Goal: Information Seeking & Learning: Learn about a topic

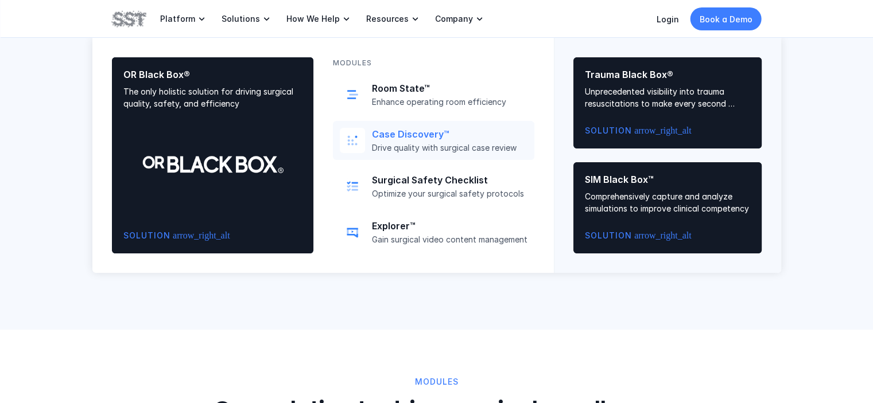
scroll to position [550, 0]
click at [440, 138] on p "Case Discovery™" at bounding box center [449, 135] width 155 height 12
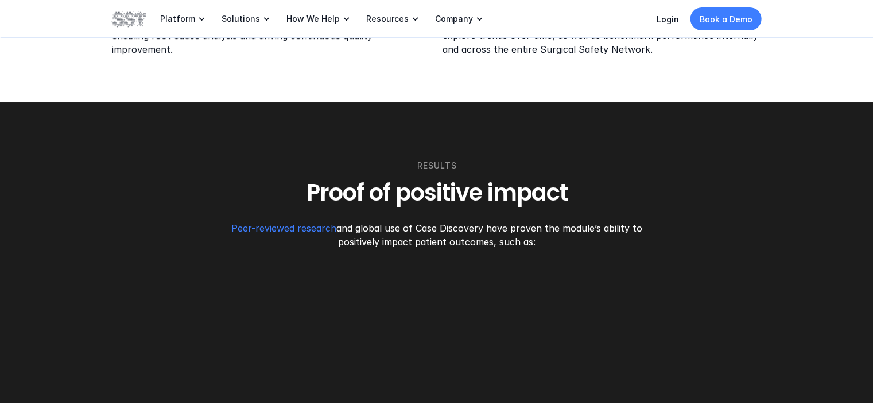
scroll to position [1609, 0]
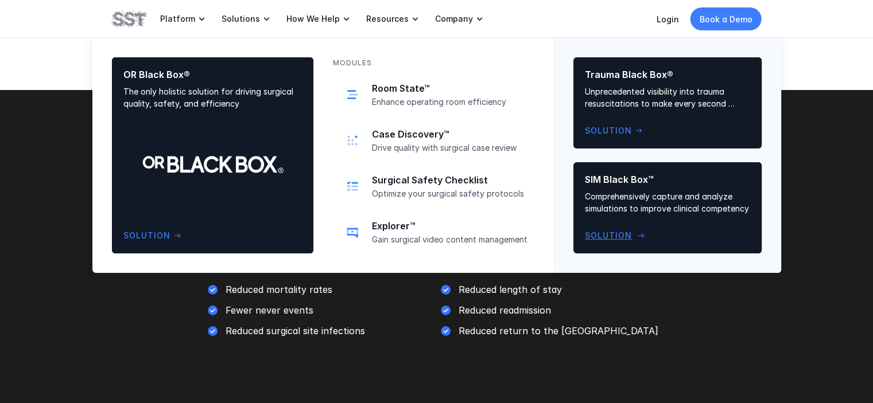
click at [611, 199] on p "Comprehensively capture and analyze simulations to improve clinical competency" at bounding box center [667, 202] width 165 height 24
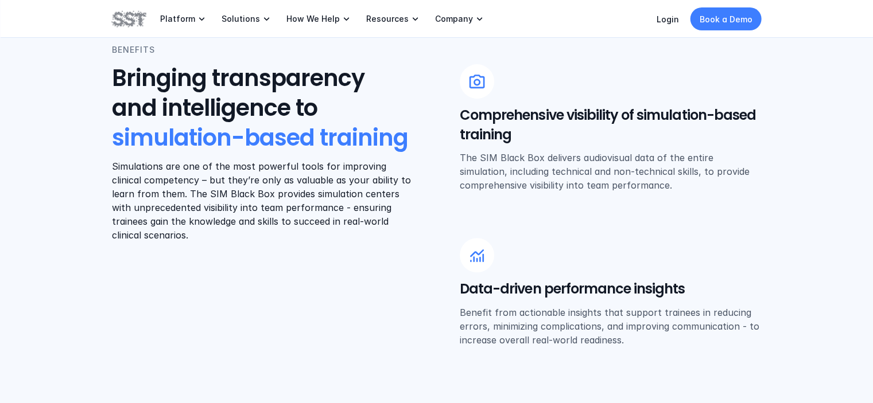
scroll to position [476, 0]
drag, startPoint x: 453, startPoint y: 111, endPoint x: 471, endPoint y: 112, distance: 17.8
click at [469, 114] on div "BENEFITS Bringing transparency and intelligence to simulation-based training Si…" at bounding box center [437, 196] width 650 height 304
drag, startPoint x: 470, startPoint y: 73, endPoint x: 489, endPoint y: 112, distance: 43.6
click at [492, 114] on div "Comprehensive visibility of simulation-based training The SIM Black Box deliver…" at bounding box center [611, 129] width 302 height 128
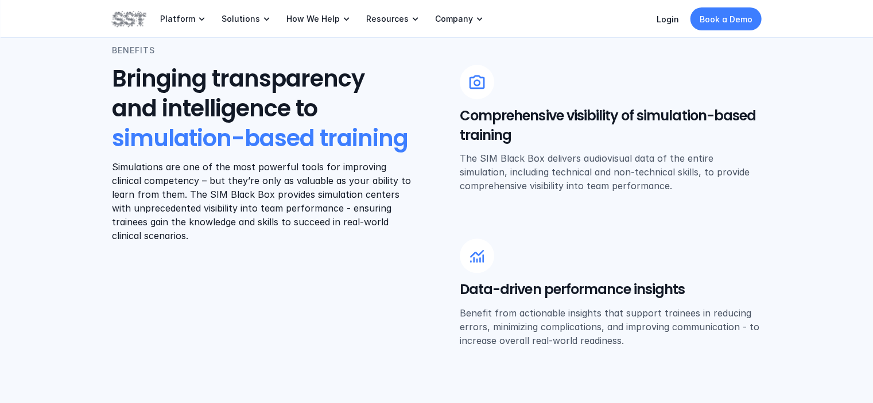
click at [469, 97] on div at bounding box center [477, 82] width 34 height 34
click at [628, 144] on h5 "Comprehensive visibility of simulation-based training" at bounding box center [611, 125] width 302 height 38
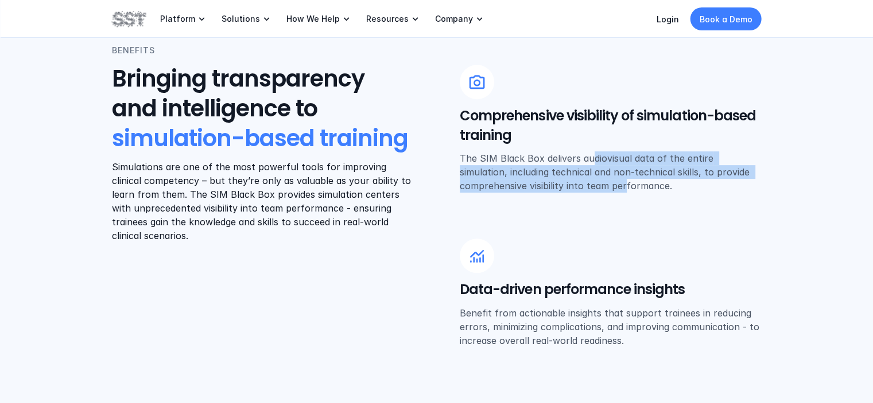
drag, startPoint x: 590, startPoint y: 154, endPoint x: 624, endPoint y: 183, distance: 44.7
click at [624, 183] on p "The SIM Black Box delivers audiovisual data of the entire simulation, including…" at bounding box center [611, 171] width 302 height 41
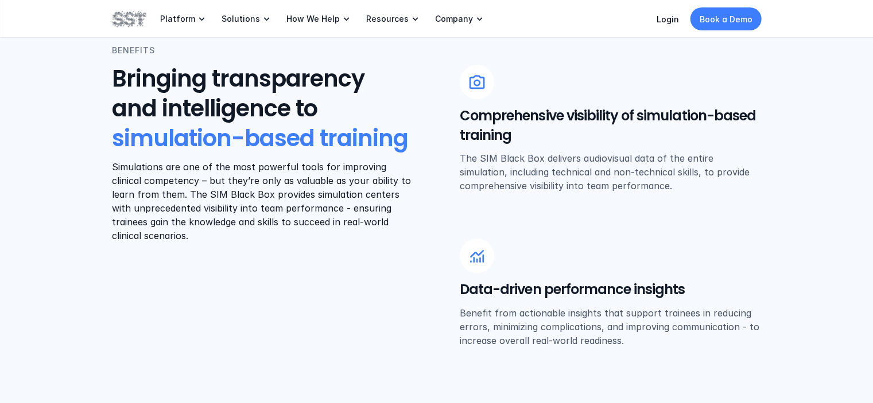
click at [686, 188] on p "The SIM Black Box delivers audiovisual data of the entire simulation, including…" at bounding box center [611, 171] width 302 height 41
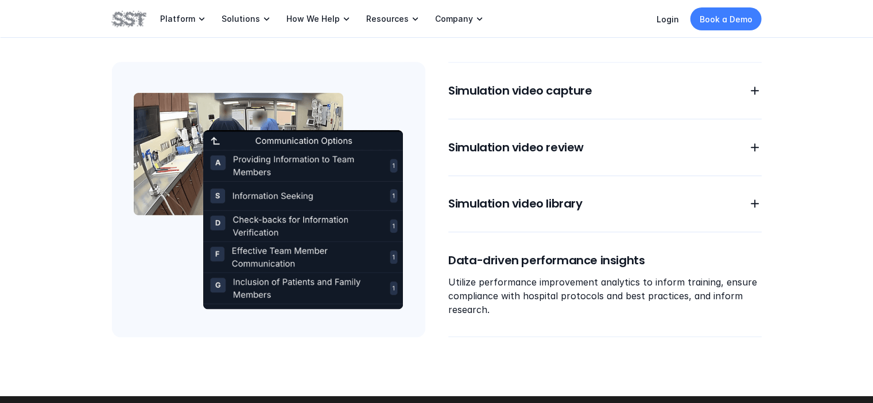
scroll to position [1016, 0]
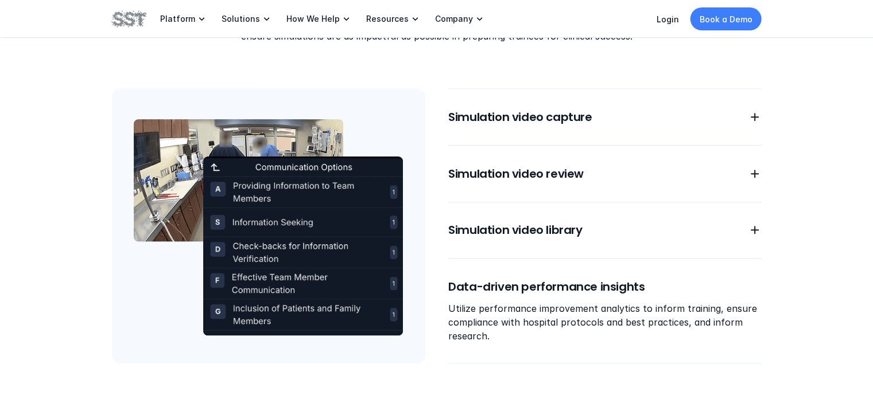
click at [714, 126] on div "Simulation video capture Simulation video review Simulation video library Data-…" at bounding box center [604, 225] width 313 height 275
click at [729, 112] on h6 "Simulation video capture" at bounding box center [591, 117] width 286 height 16
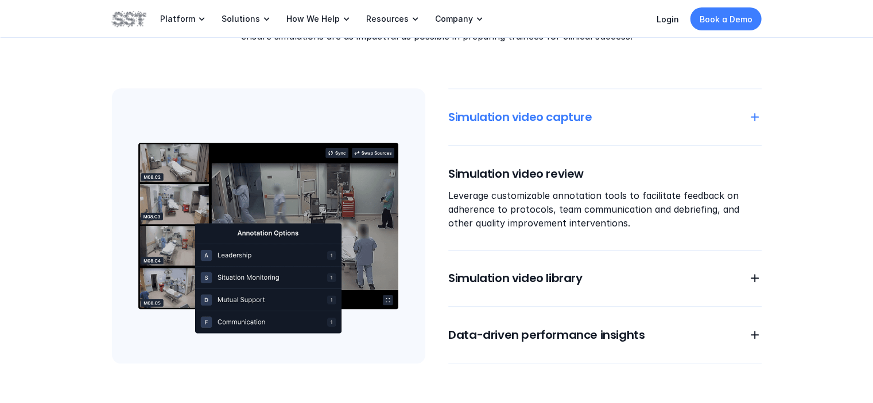
click at [727, 110] on h6 "Simulation video capture" at bounding box center [591, 117] width 286 height 16
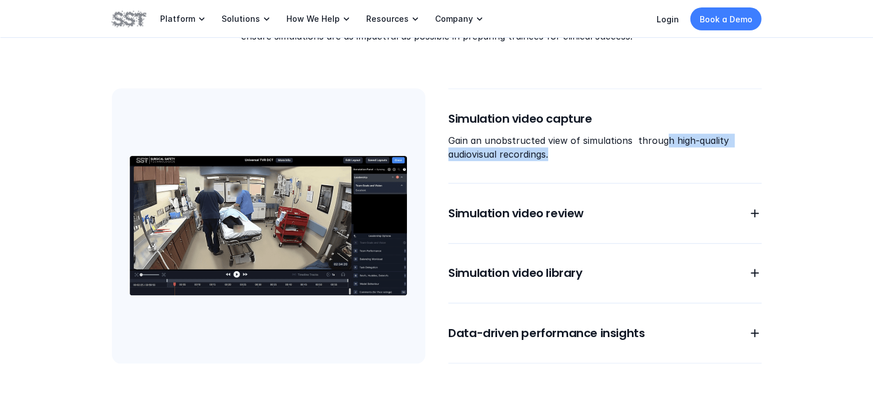
drag, startPoint x: 691, startPoint y: 153, endPoint x: 663, endPoint y: 138, distance: 32.1
click at [663, 138] on p "Gain an unobstructed view of simulations through high-quality audiovisual recor…" at bounding box center [604, 148] width 313 height 28
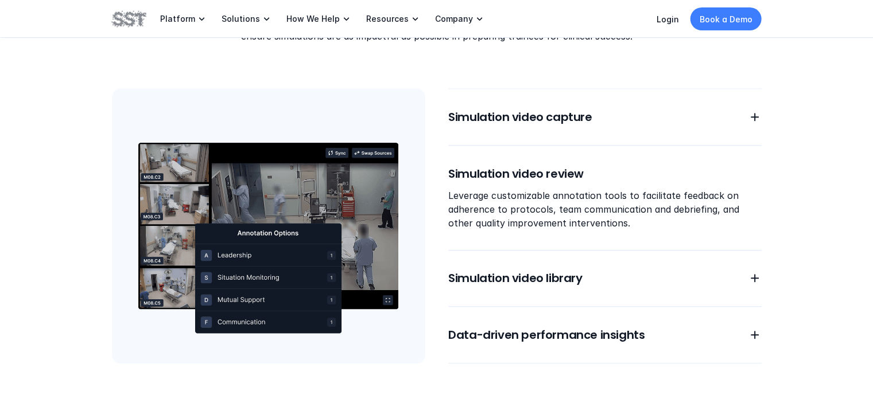
click at [801, 203] on div "Features One powerful solution to enhance simulation-based training Our all-in-…" at bounding box center [436, 145] width 873 height 558
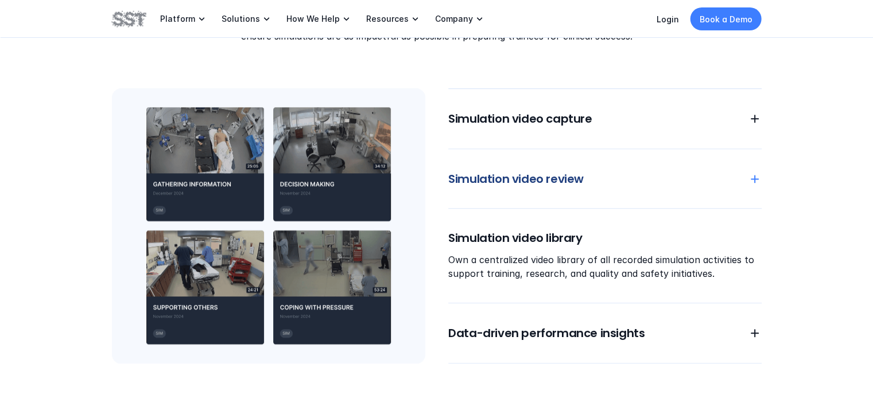
click at [672, 185] on h6 "Simulation video review" at bounding box center [591, 179] width 286 height 16
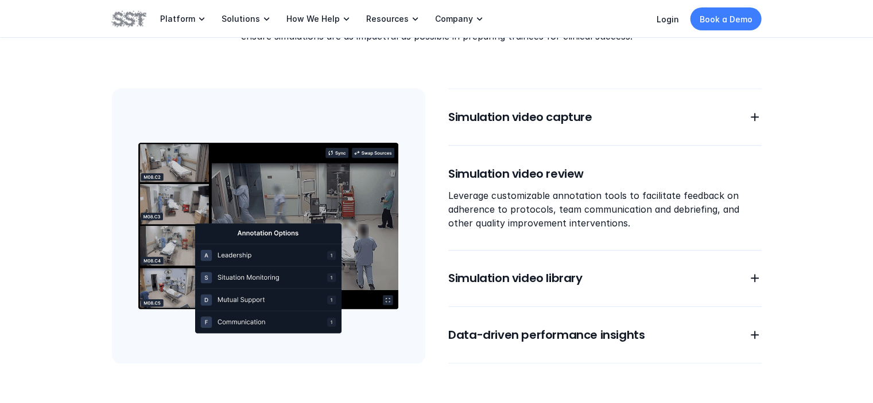
drag, startPoint x: 803, startPoint y: 196, endPoint x: 803, endPoint y: 203, distance: 6.9
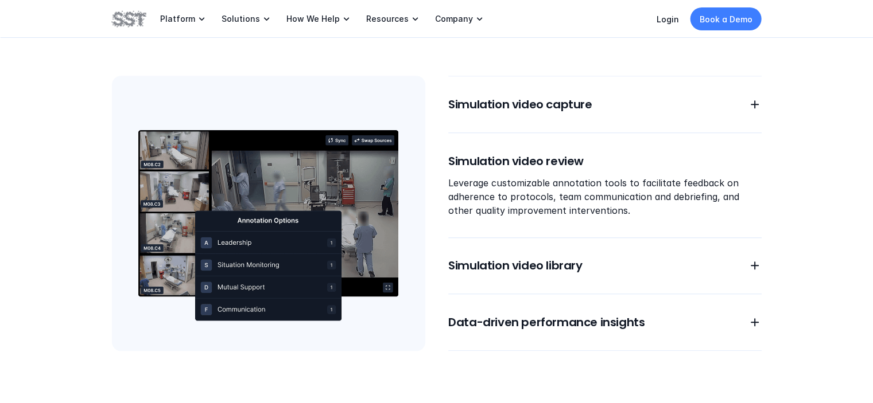
scroll to position [1033, 0]
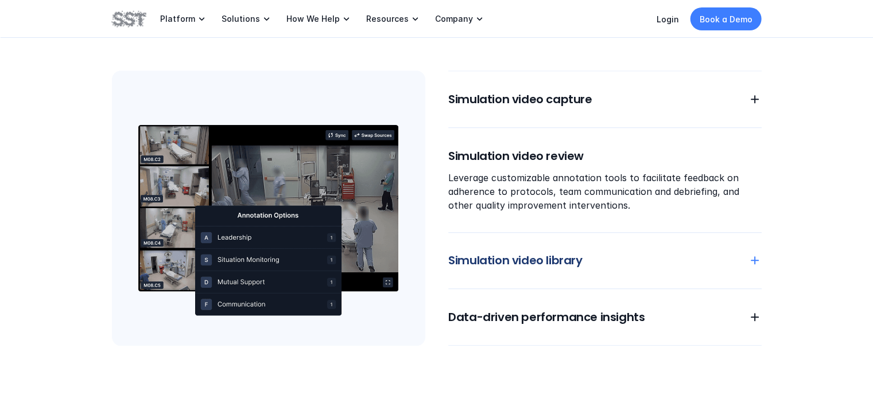
click at [712, 265] on h6 "Simulation video library" at bounding box center [591, 261] width 286 height 16
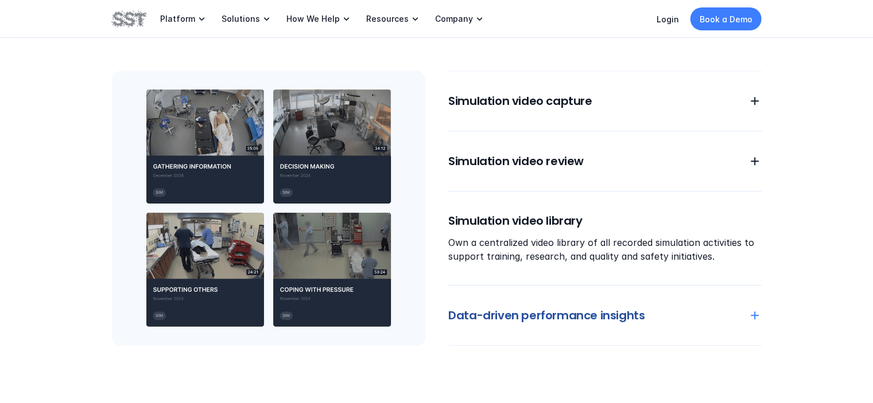
click at [558, 313] on h6 "Data-driven performance insights" at bounding box center [591, 316] width 286 height 16
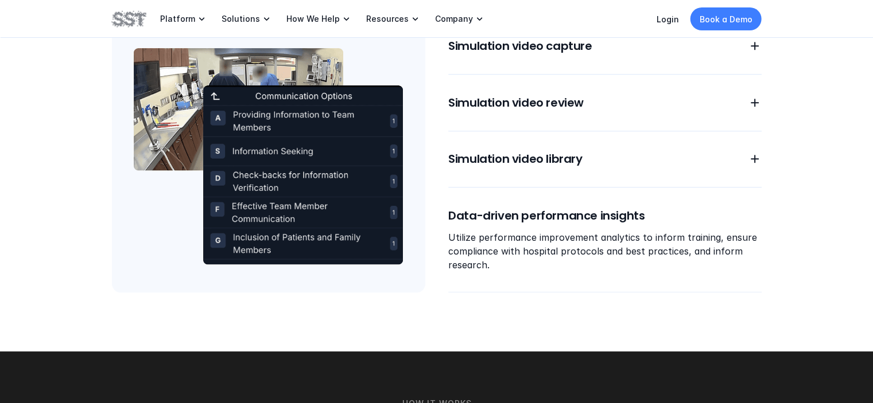
scroll to position [1091, 0]
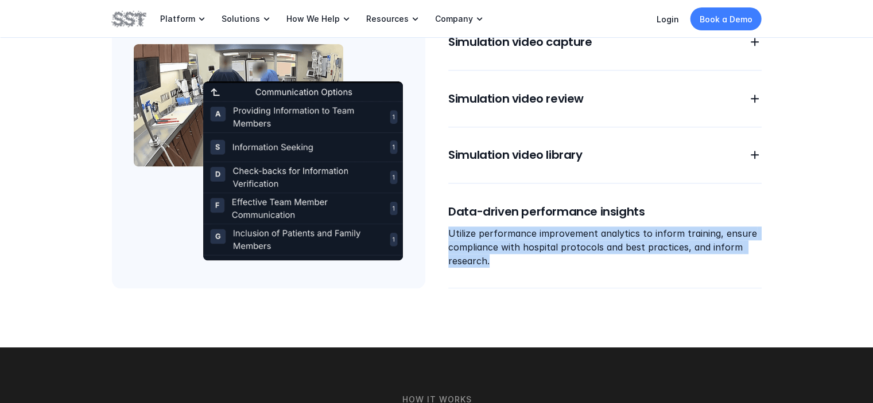
drag, startPoint x: 503, startPoint y: 265, endPoint x: 448, endPoint y: 229, distance: 65.9
click at [448, 229] on p "Utilize performance improvement analytics to inform training, ensure compliance…" at bounding box center [604, 247] width 313 height 41
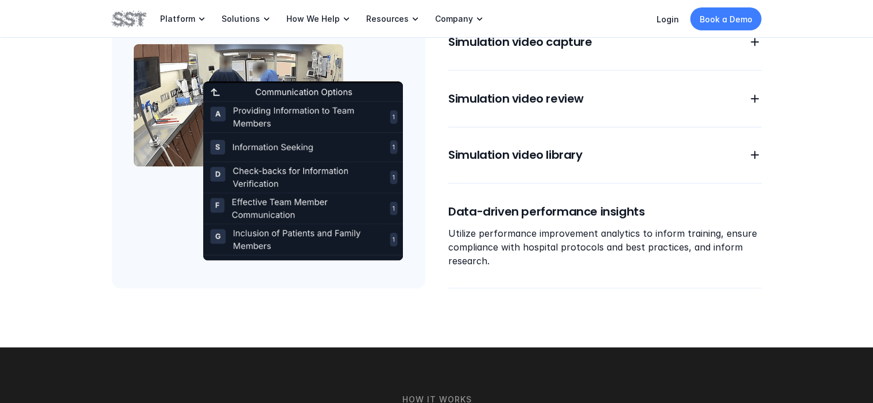
click at [434, 313] on div "Features One powerful solution to enhance simulation-based training Our all-in-…" at bounding box center [436, 70] width 873 height 558
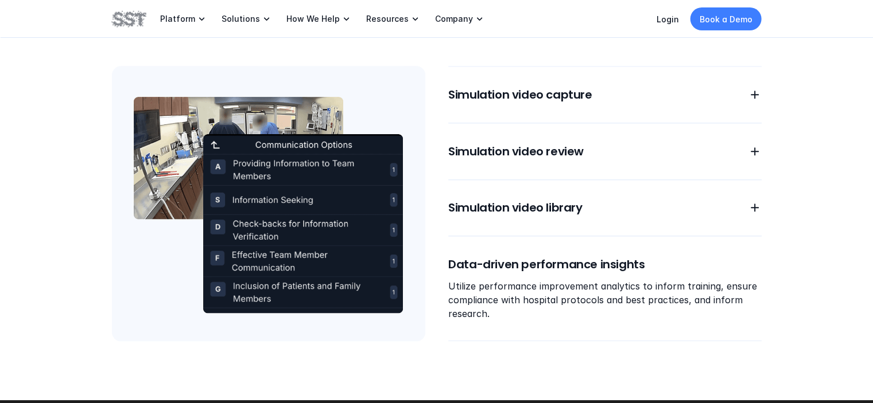
scroll to position [1033, 0]
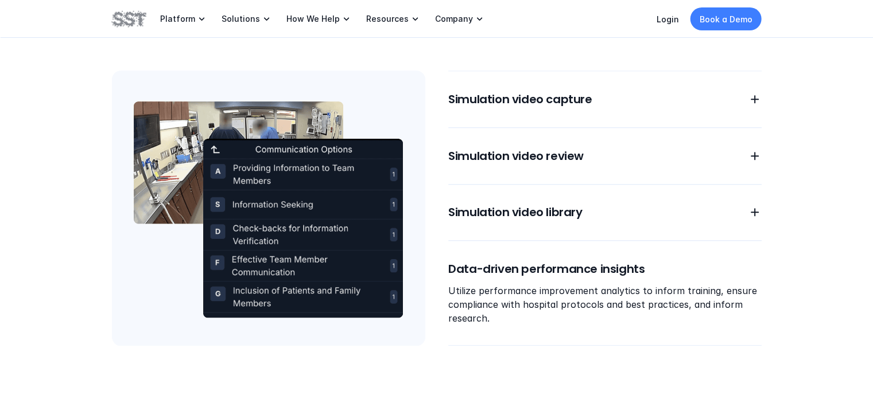
click at [135, 311] on img at bounding box center [268, 208] width 313 height 275
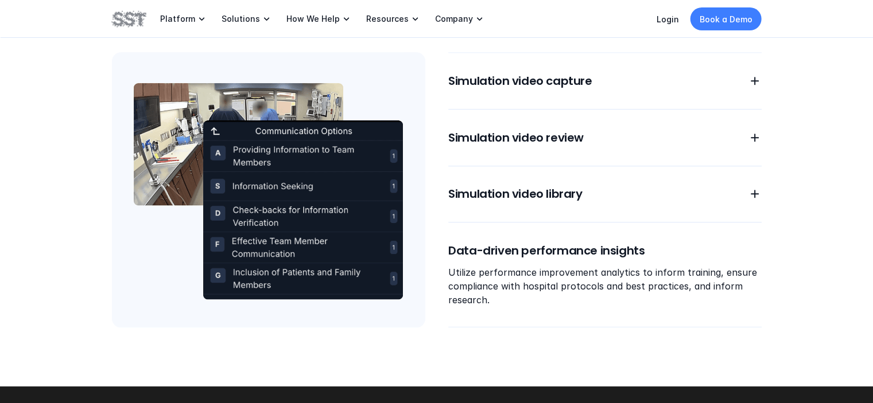
scroll to position [1055, 0]
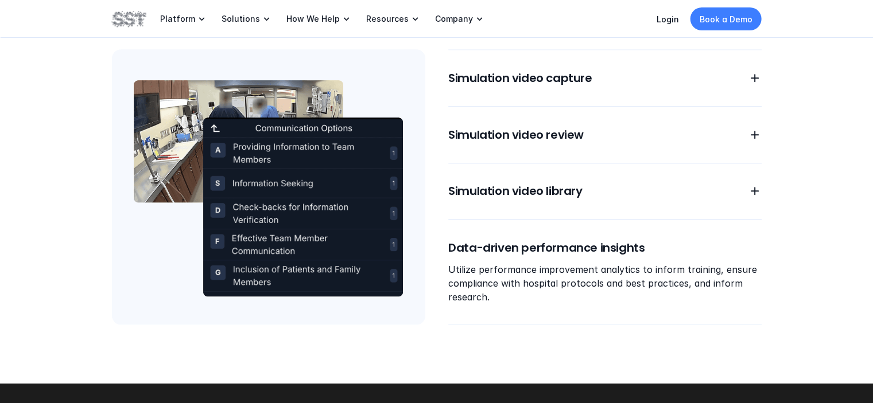
click at [509, 142] on h6 "Simulation video review" at bounding box center [591, 135] width 286 height 16
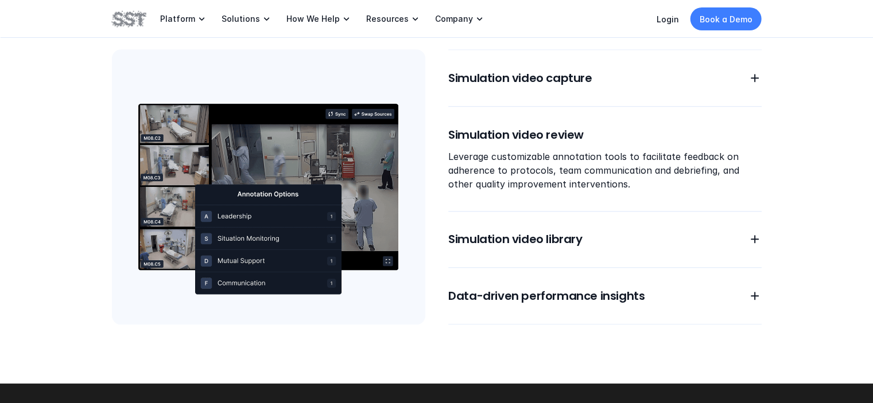
click at [482, 235] on h6 "Simulation video library" at bounding box center [591, 240] width 286 height 16
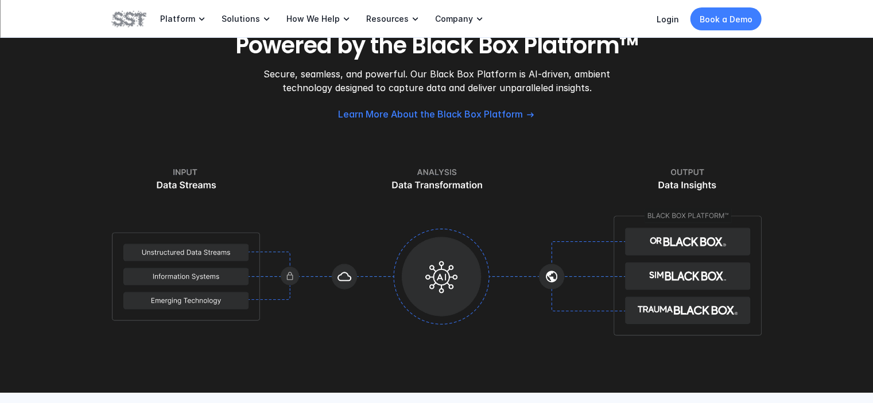
scroll to position [1473, 0]
click at [441, 270] on img at bounding box center [437, 257] width 650 height 180
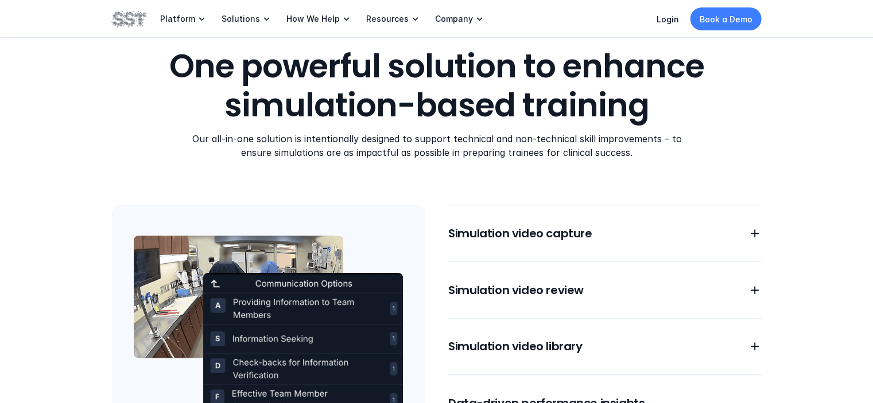
scroll to position [897, 0]
